Goal: Information Seeking & Learning: Check status

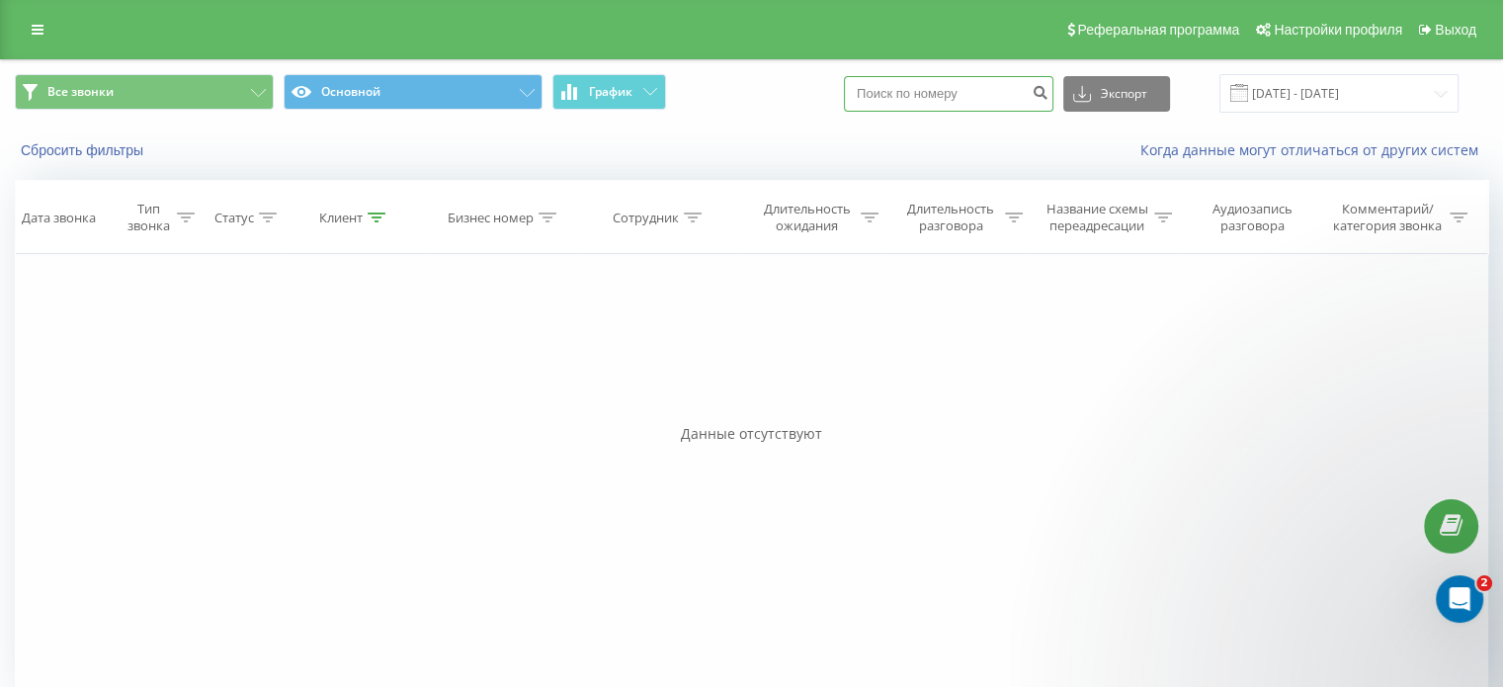
paste input "+380687531853"
type input "+380687531853"
click at [1049, 91] on icon "submit" at bounding box center [1040, 90] width 17 height 12
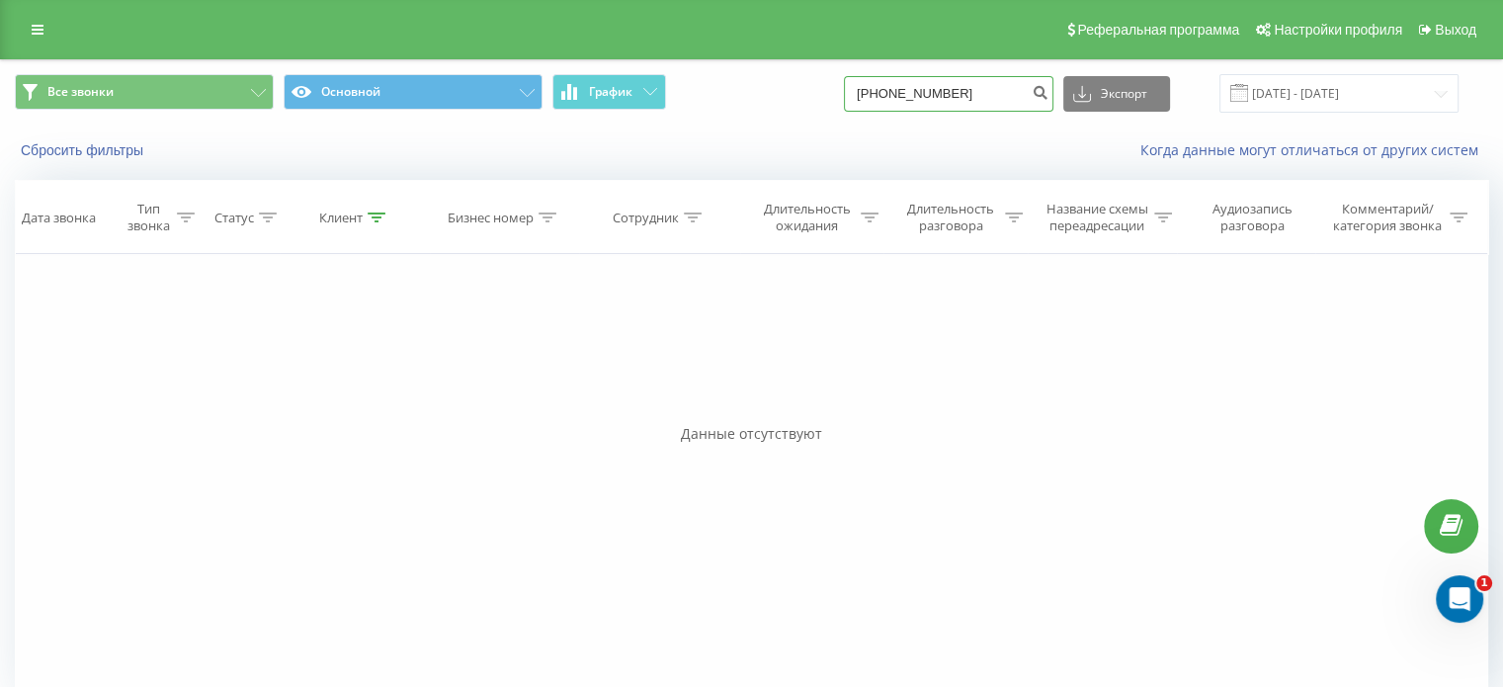
click at [945, 95] on input "+380687531853" at bounding box center [949, 94] width 210 height 36
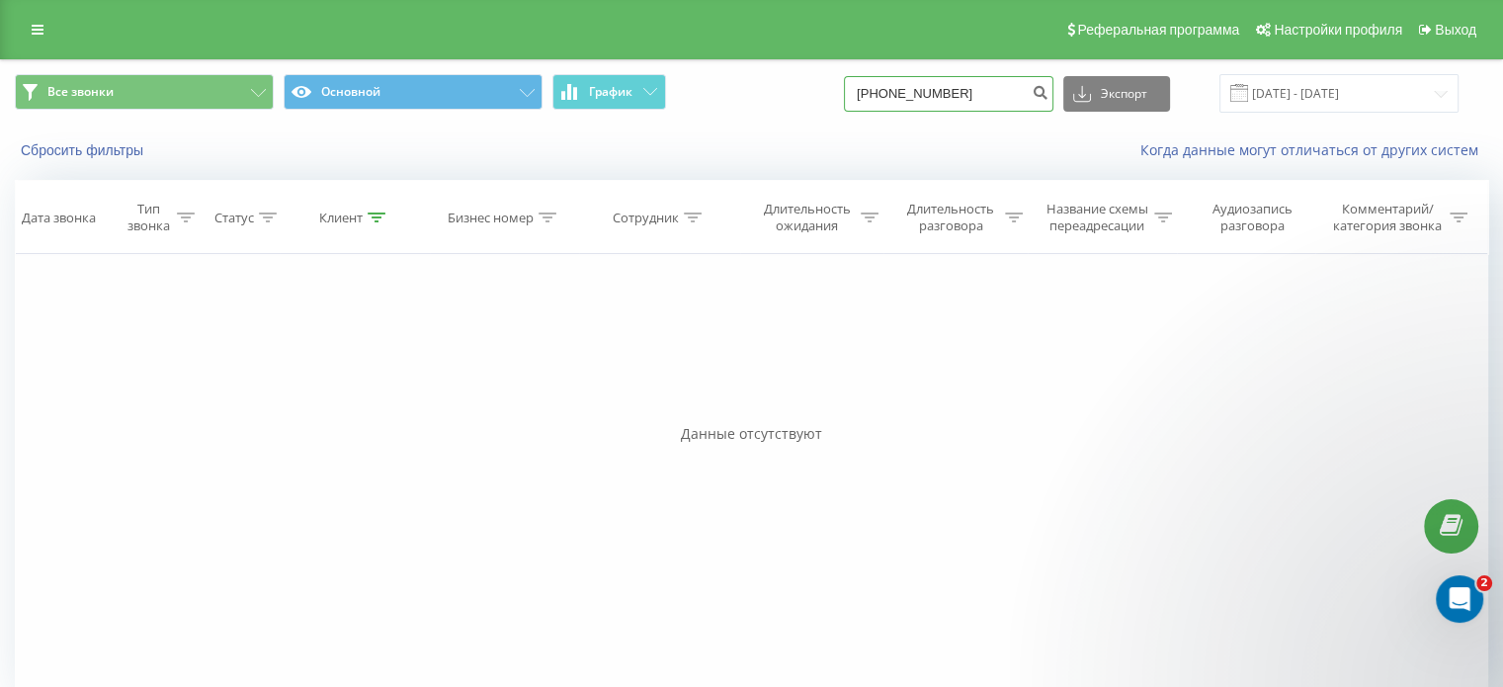
drag, startPoint x: 905, startPoint y: 80, endPoint x: 666, endPoint y: 47, distance: 241.4
click at [666, 47] on div "Реферальная программа Настройки профиля Выход Все звонки Основной График +38068…" at bounding box center [751, 357] width 1503 height 715
paste input "975552194"
type input "[PHONE_NUMBER]"
click at [914, 92] on input "[PHONE_NUMBER]" at bounding box center [949, 94] width 210 height 36
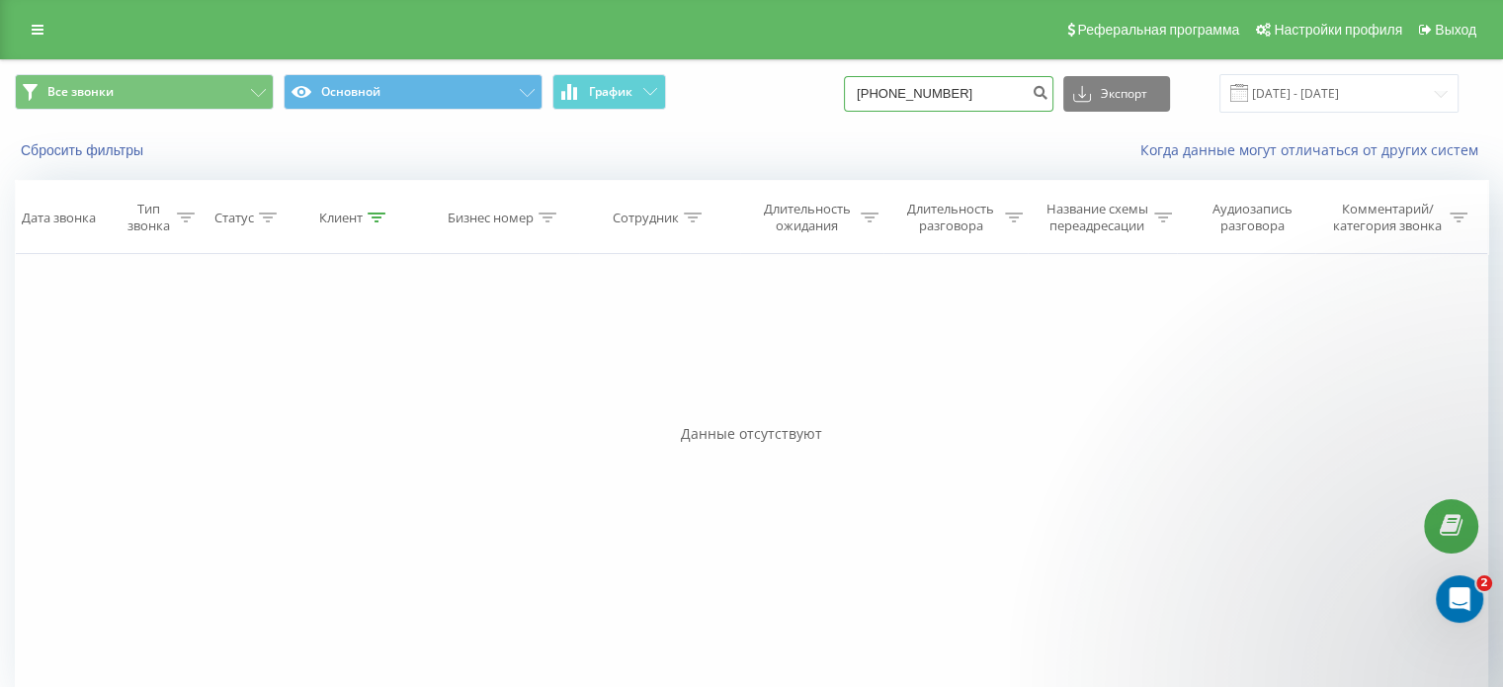
paste input "+38 (099) 235-25-"
paste input "(099) 235-25-93"
type input "[PHONE_NUMBER]"
